Goal: Transaction & Acquisition: Purchase product/service

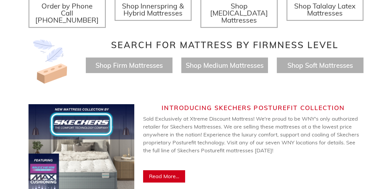
scroll to position [257, 0]
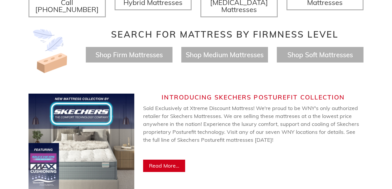
click at [239, 51] on span "Shop Medium Mattresses" at bounding box center [225, 55] width 78 height 9
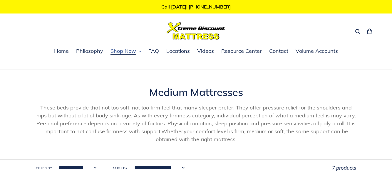
click at [139, 54] on button "Shop Now" at bounding box center [126, 51] width 36 height 9
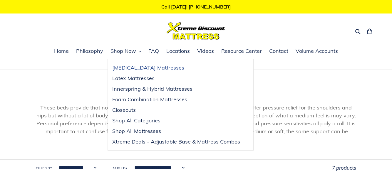
click at [171, 71] on link "[MEDICAL_DATA] Mattresses" at bounding box center [176, 68] width 137 height 11
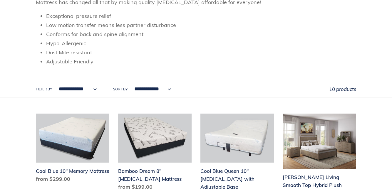
scroll to position [127, 0]
